Goal: Register for event/course

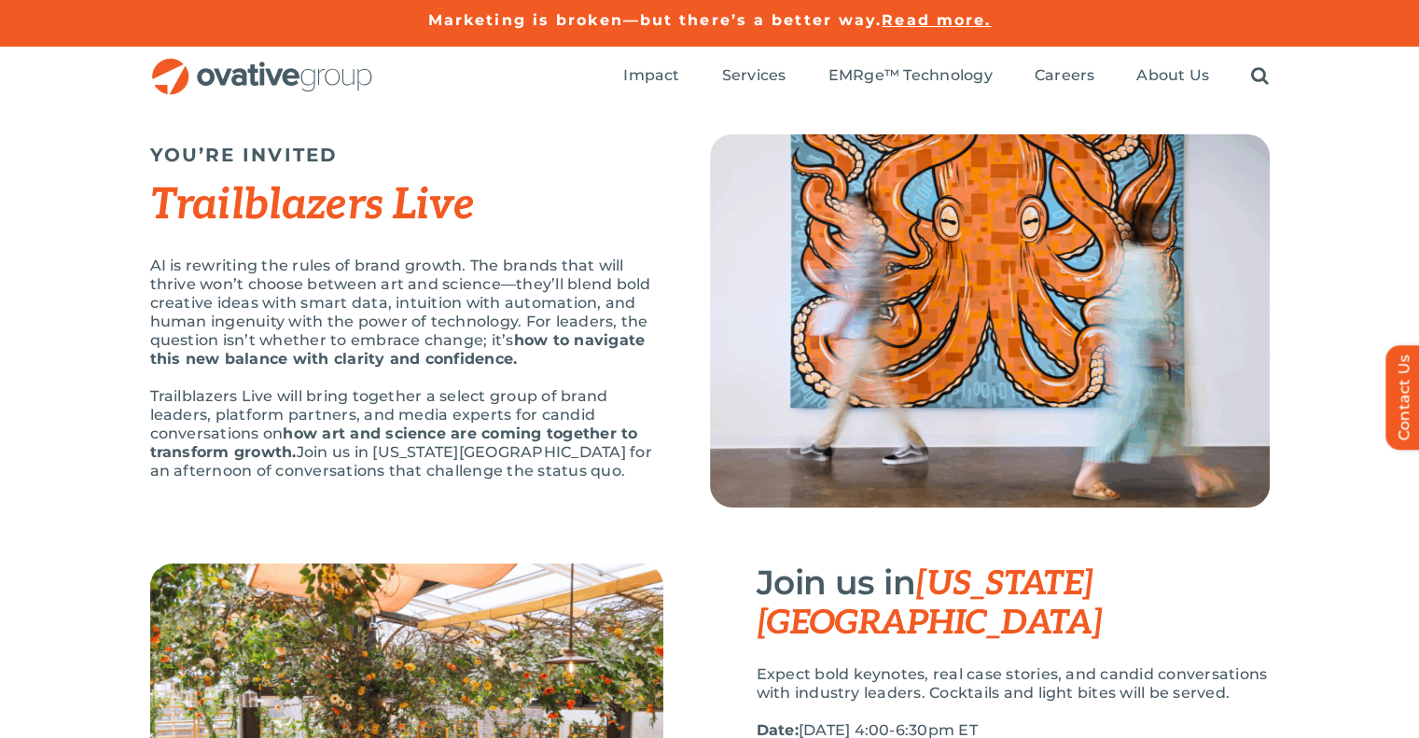
scroll to position [93, 0]
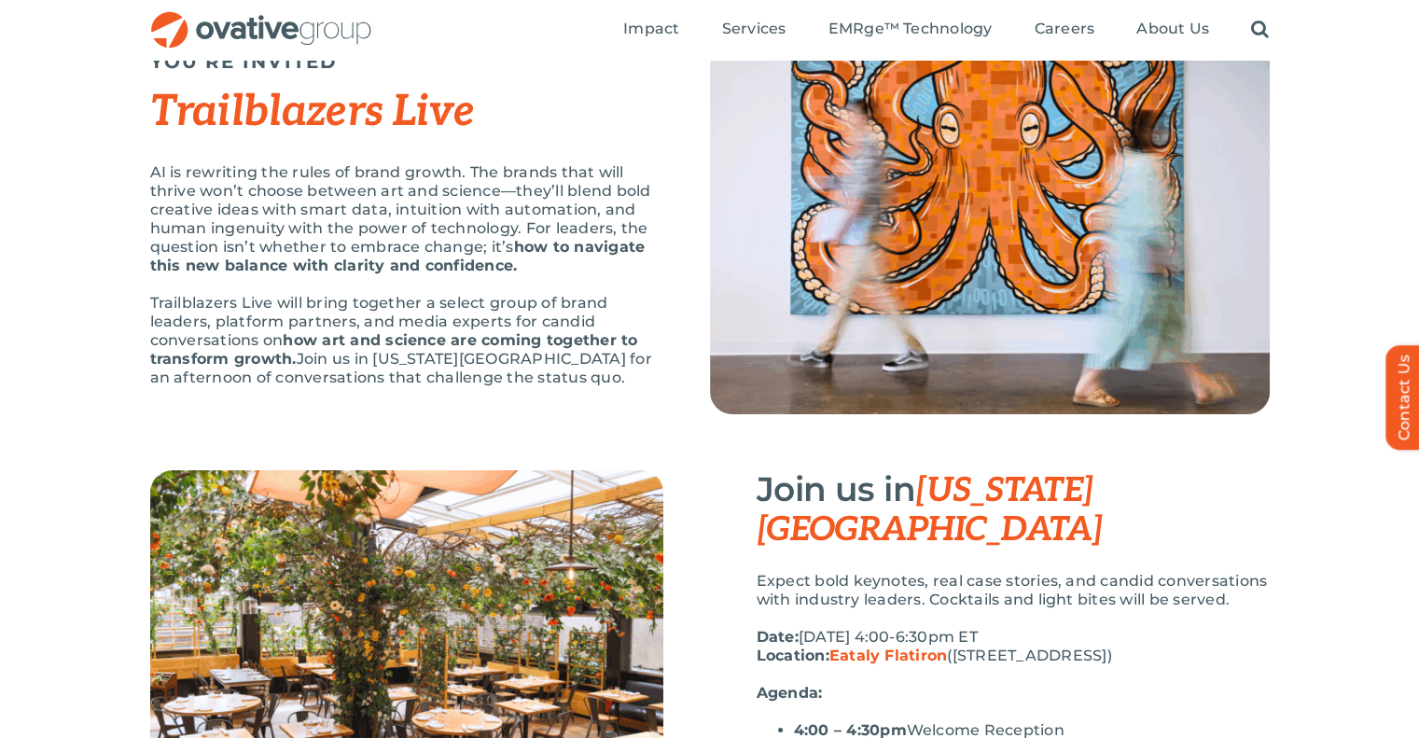
click at [48, 213] on div "YOU’RE INVITED Trailblazers Live AI is rewriting the rules of brand growth. The…" at bounding box center [709, 241] width 1419 height 457
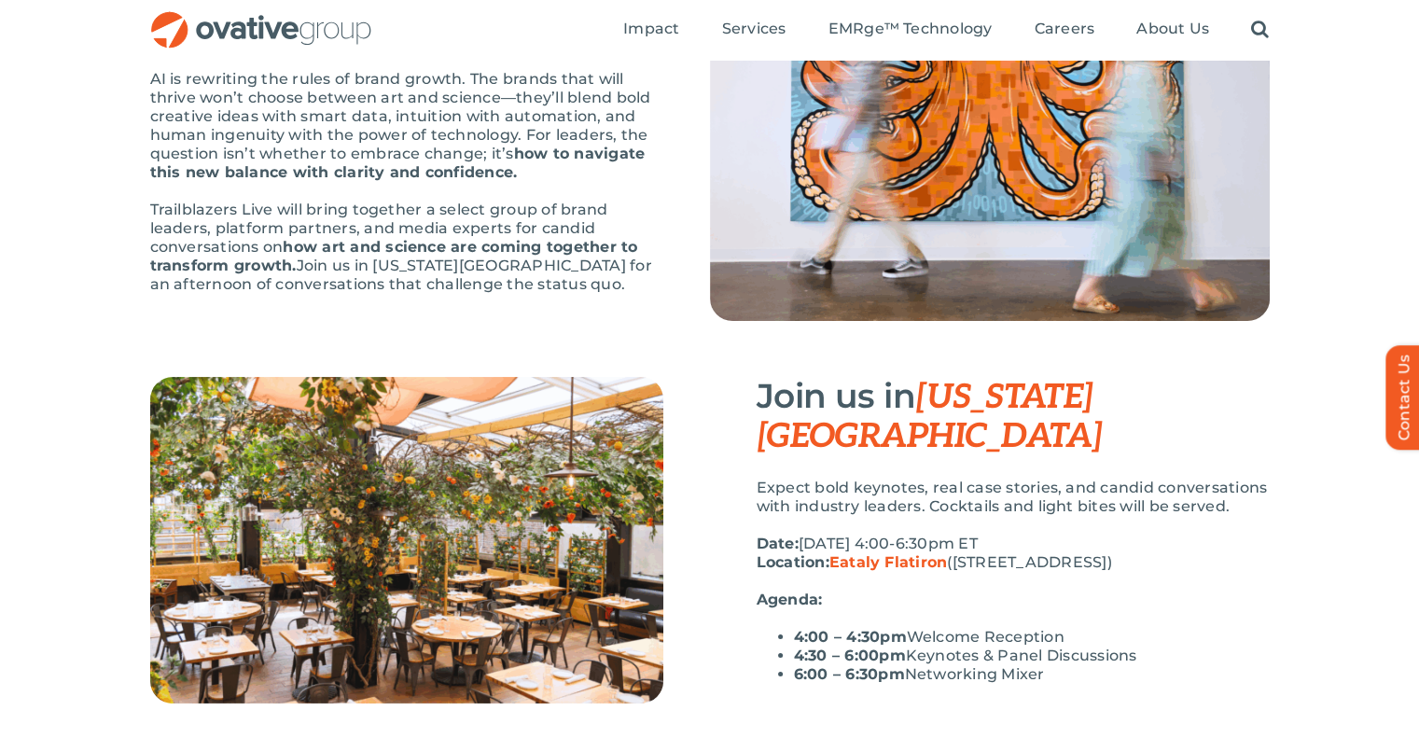
click at [47, 169] on div "YOU’RE INVITED Trailblazers Live AI is rewriting the rules of brand growth. The…" at bounding box center [709, 148] width 1419 height 457
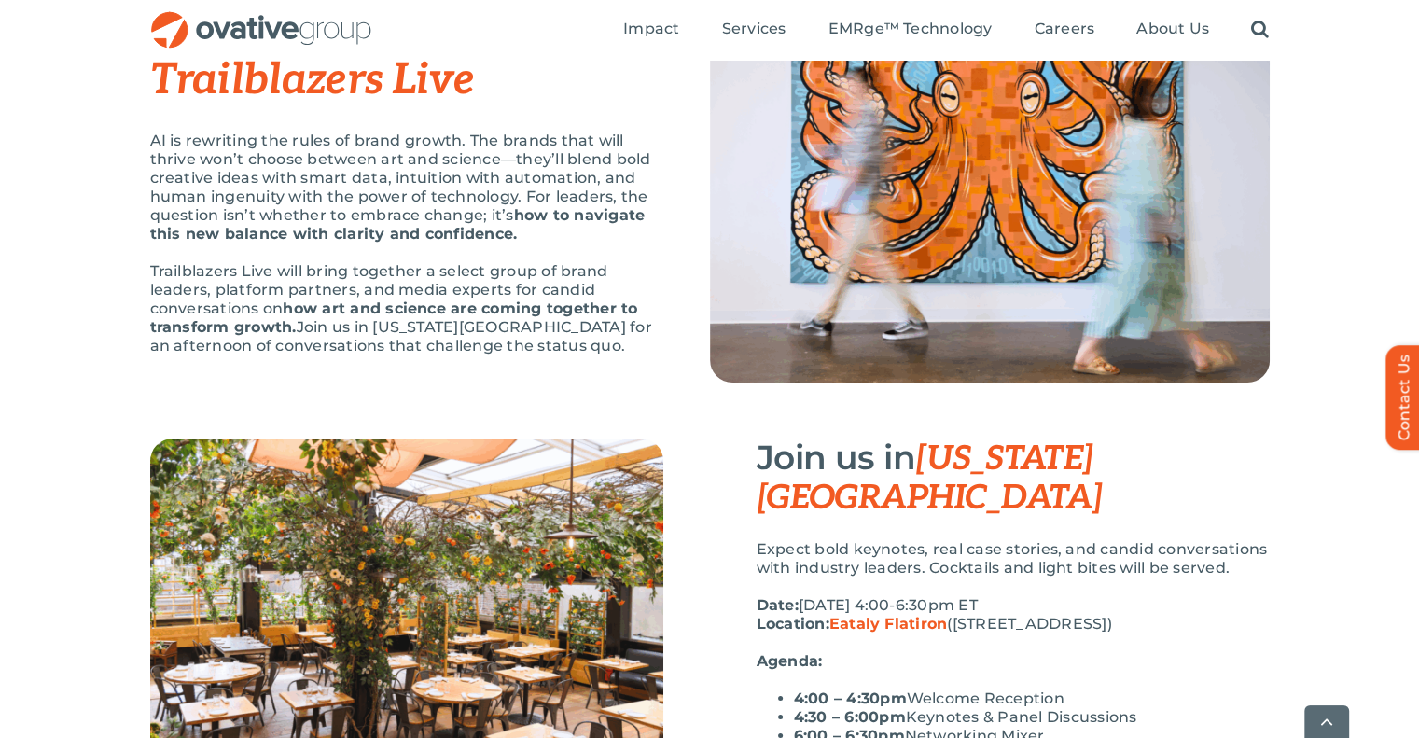
scroll to position [280, 0]
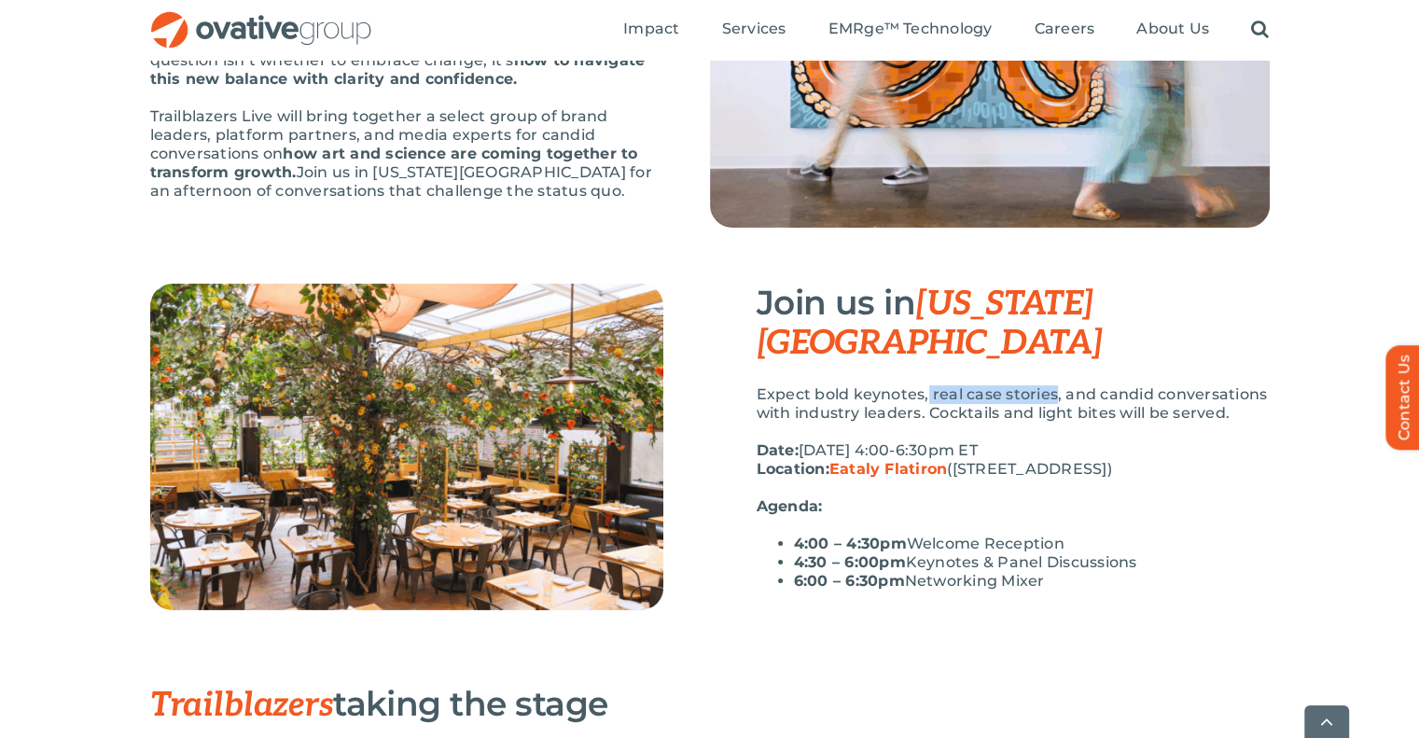
drag, startPoint x: 926, startPoint y: 354, endPoint x: 1064, endPoint y: 304, distance: 146.9
click at [1054, 385] on p "Expect bold keynotes, real case stories, and candid conversations with industry…" at bounding box center [1012, 403] width 513 height 37
click at [1032, 304] on span "[US_STATE][GEOGRAPHIC_DATA]" at bounding box center [929, 324] width 346 height 80
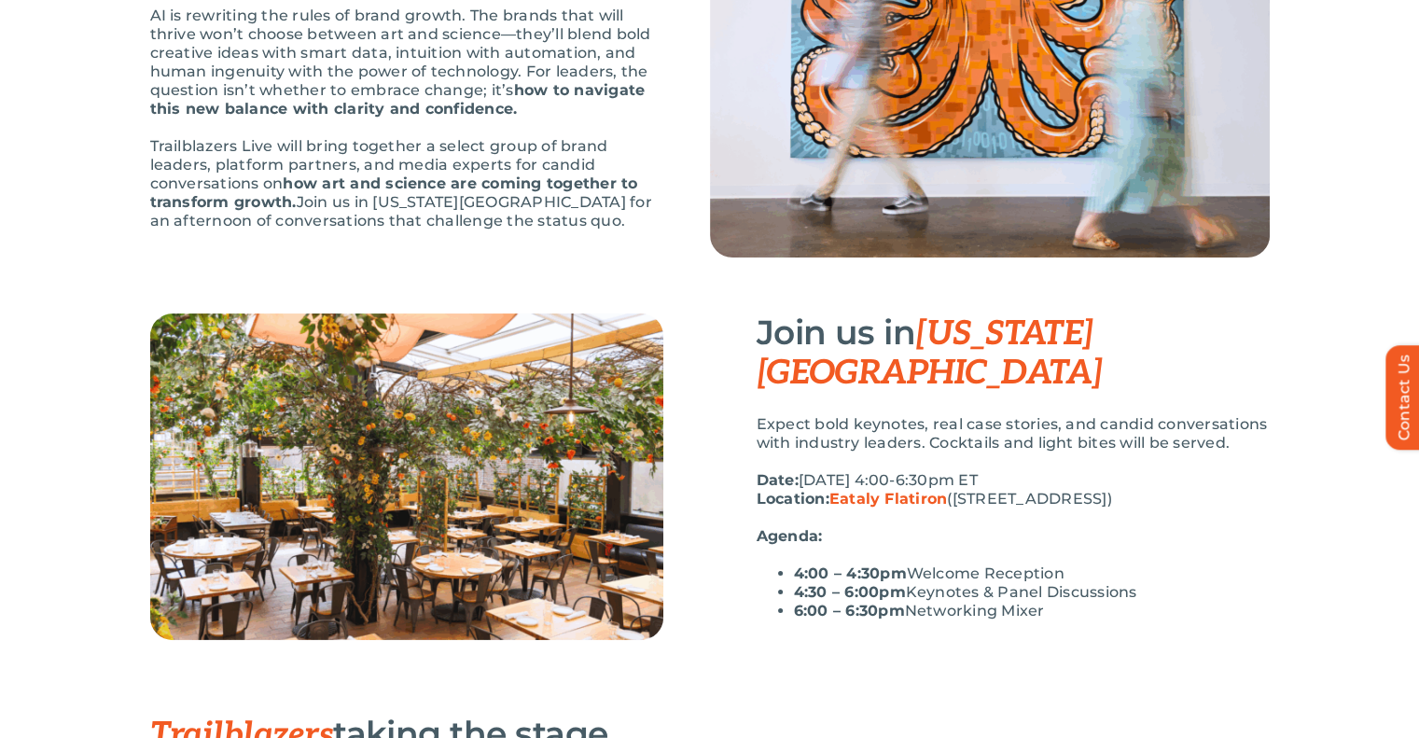
scroll to position [0, 0]
